Goal: Navigation & Orientation: Find specific page/section

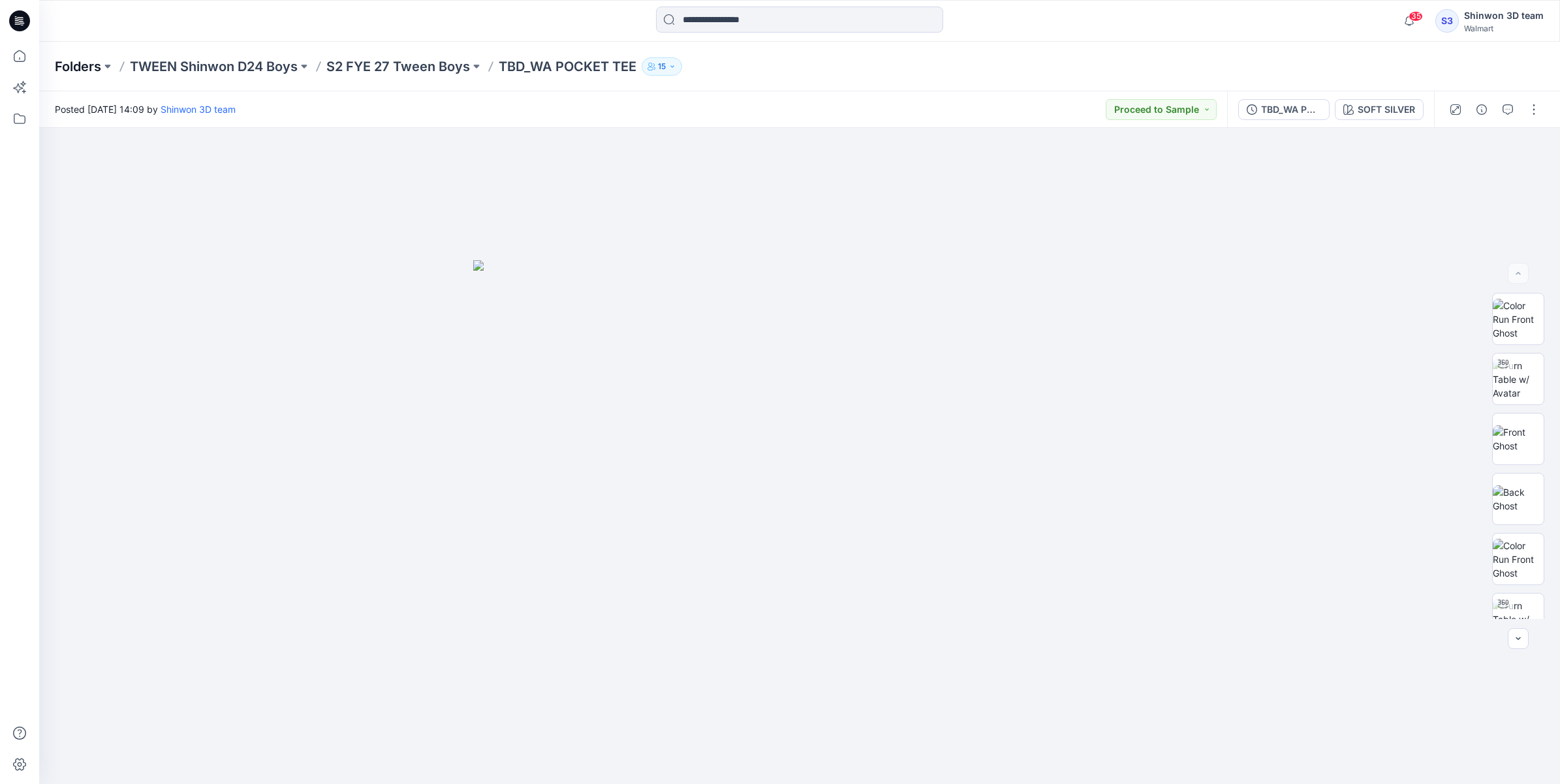
click at [84, 64] on p "Folders" at bounding box center [78, 66] width 46 height 19
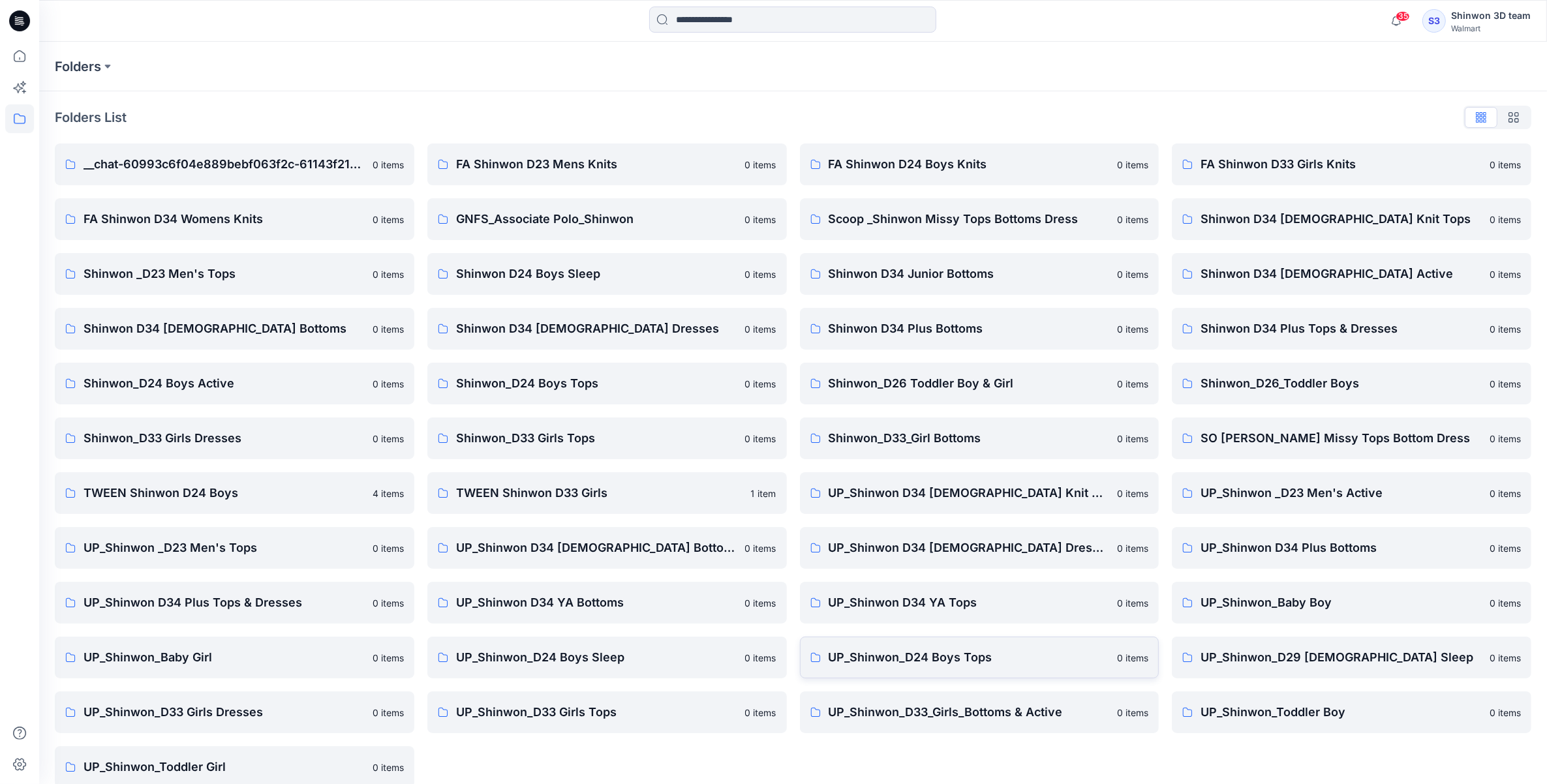
click at [978, 660] on p "UP_Shinwon_D24 Boys Tops" at bounding box center [969, 657] width 281 height 19
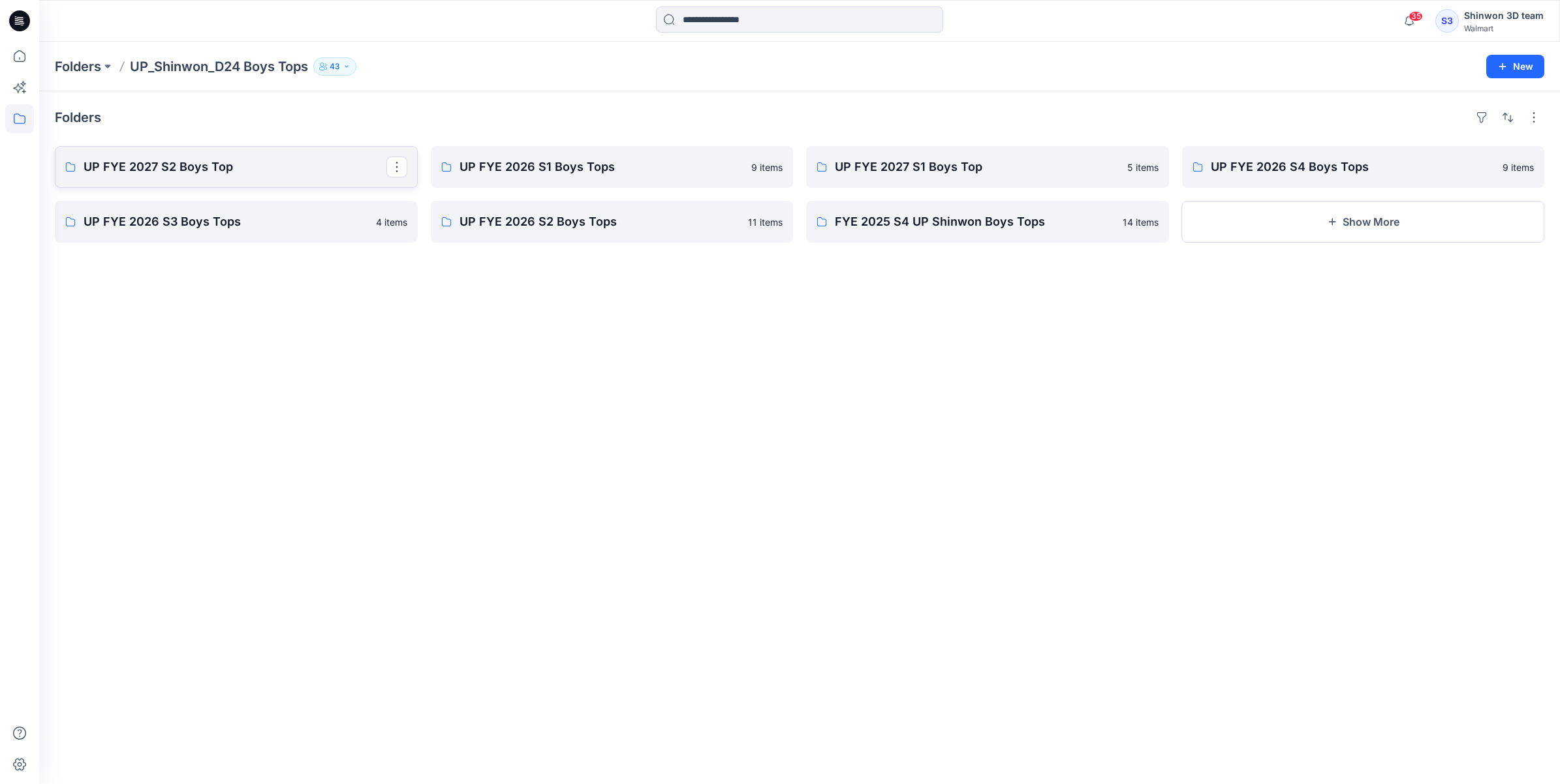
click at [259, 163] on p "UP FYE 2027 S2 Boys Top" at bounding box center [235, 167] width 303 height 19
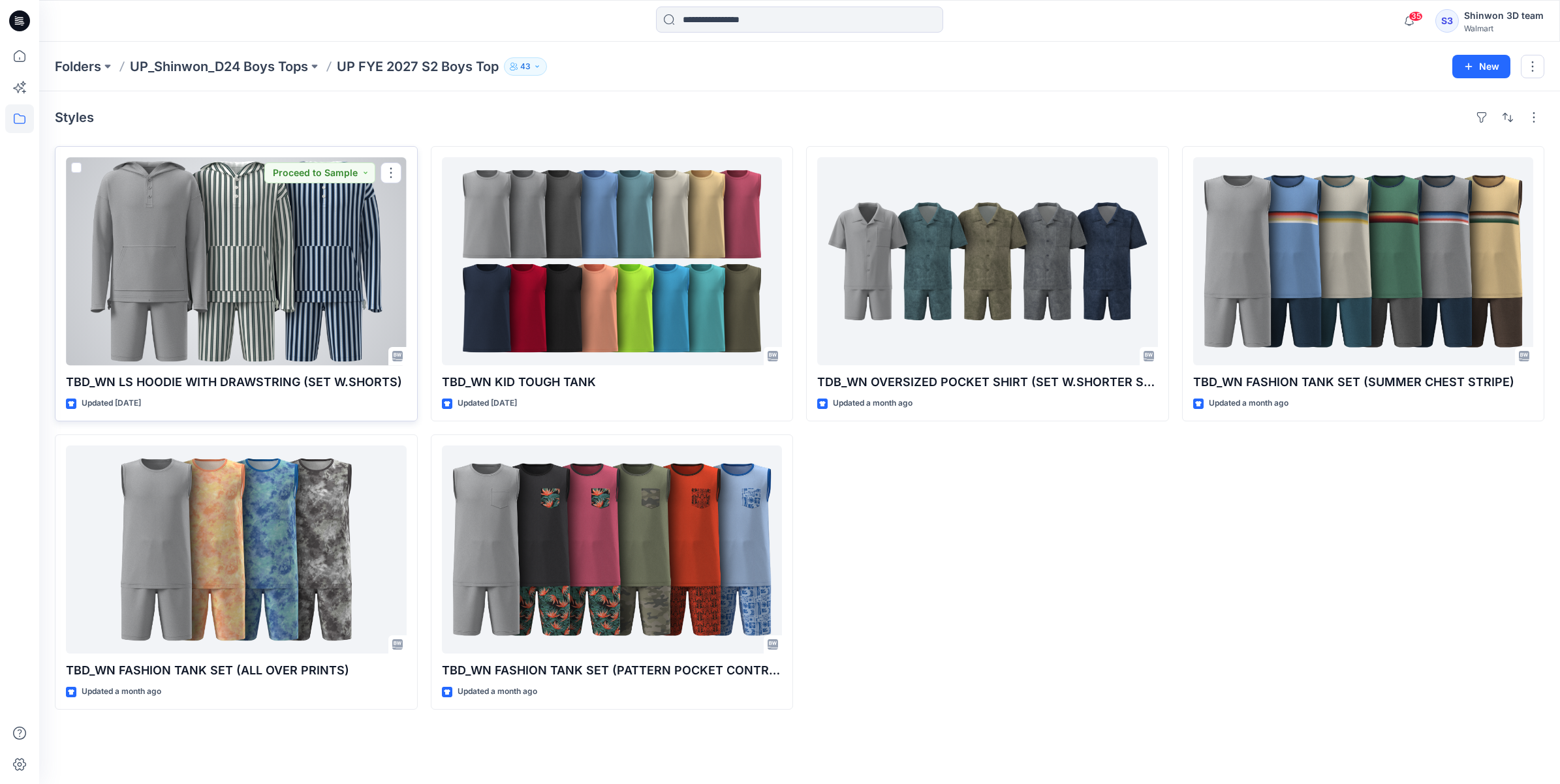
click at [325, 298] on div at bounding box center [237, 261] width 341 height 208
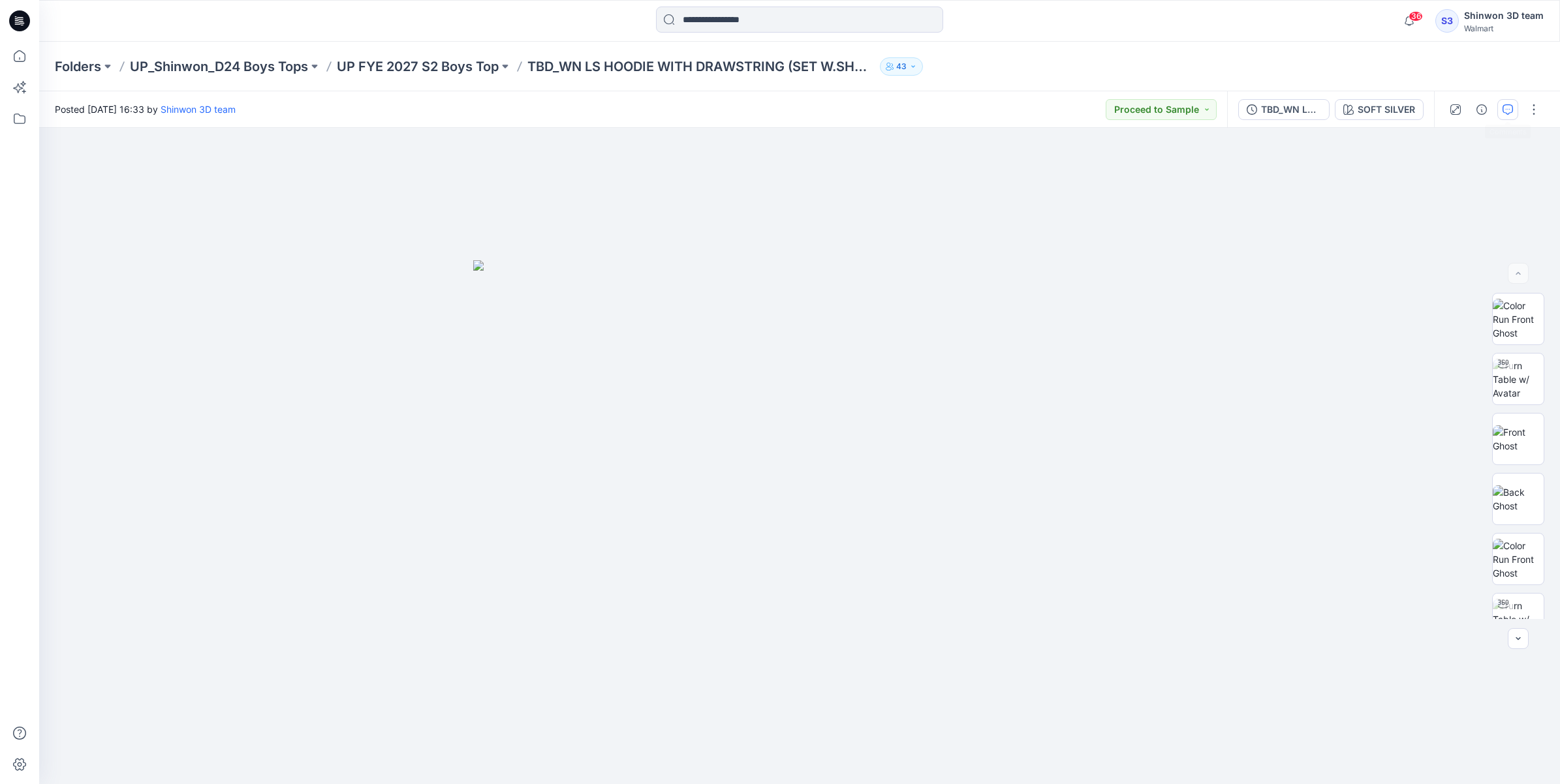
click at [1505, 114] on button "button" at bounding box center [1508, 109] width 21 height 21
